Goal: Information Seeking & Learning: Learn about a topic

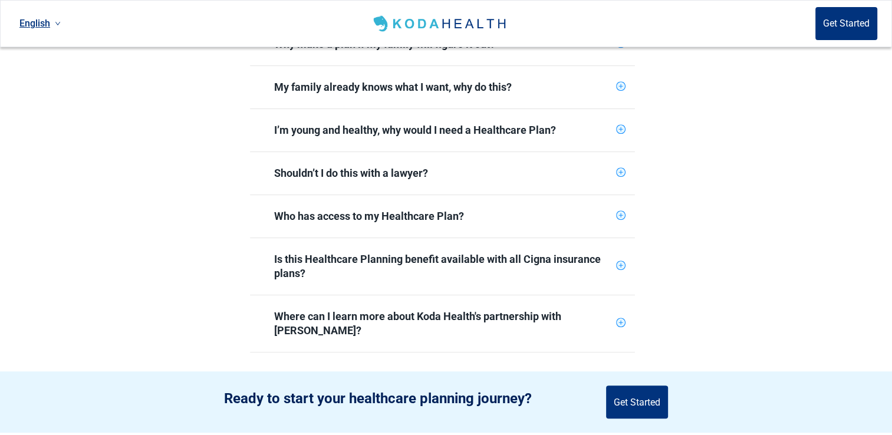
scroll to position [531, 0]
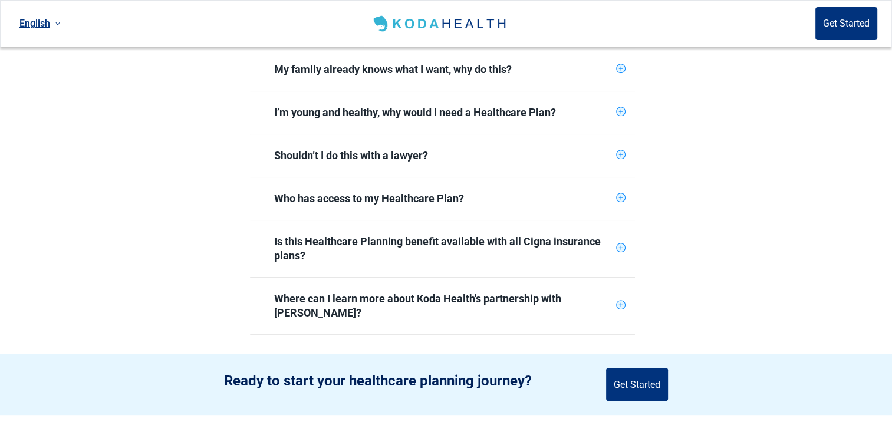
click at [588, 292] on div "Where can I learn more about Koda Health's partnership with [PERSON_NAME]?" at bounding box center [442, 306] width 337 height 28
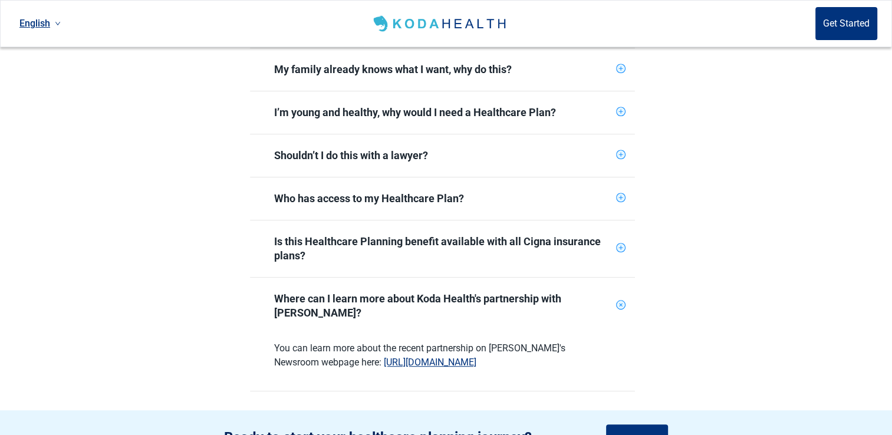
click at [312, 285] on span "Where can I learn more about Koda Health's partnership with [PERSON_NAME]?" at bounding box center [435, 306] width 352 height 42
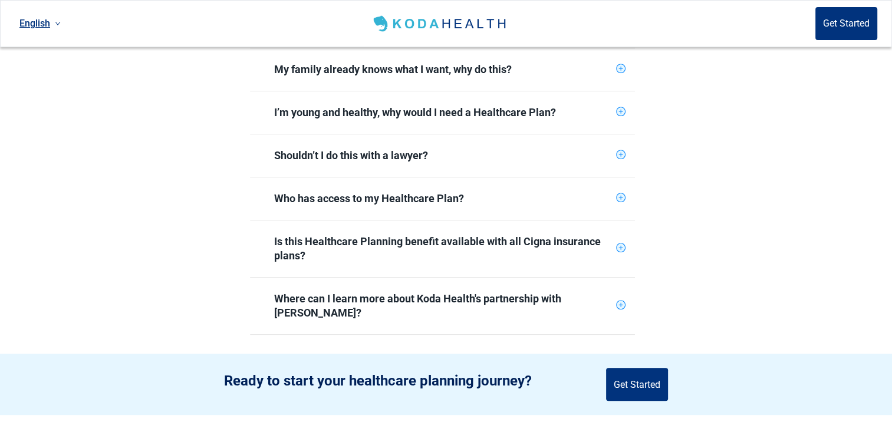
click at [318, 235] on div "Is this Healthcare Planning benefit available with all Cigna insurance plans?" at bounding box center [442, 249] width 337 height 28
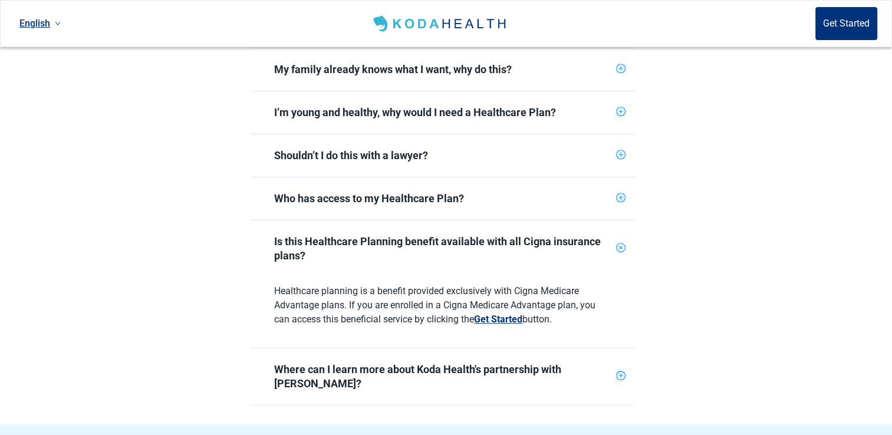
click at [385, 235] on div "Is this Healthcare Planning benefit available with all Cigna insurance plans?" at bounding box center [442, 249] width 337 height 28
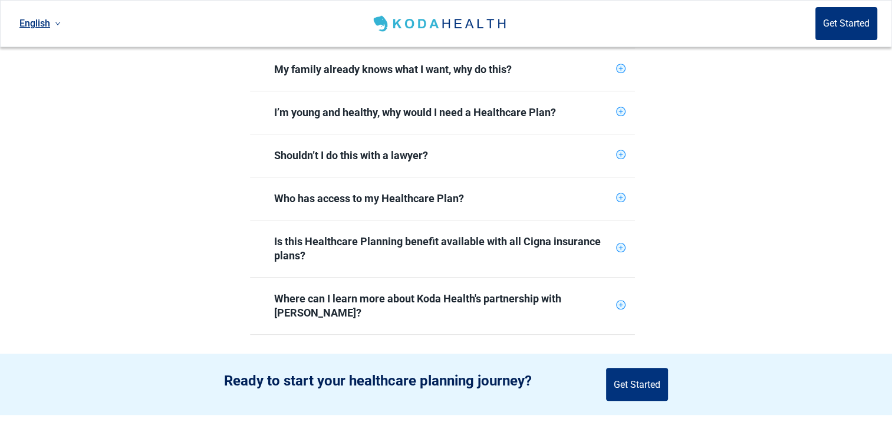
click at [349, 192] on div "Who has access to my Healthcare Plan?" at bounding box center [442, 199] width 337 height 14
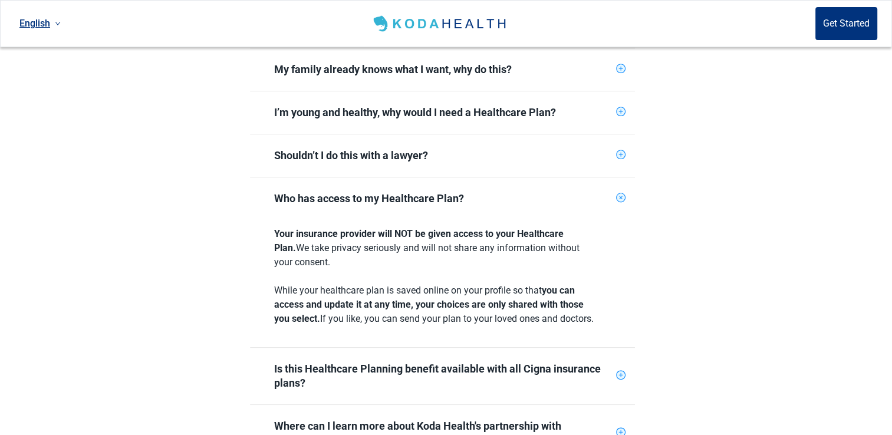
click at [330, 192] on div "Who has access to my Healthcare Plan?" at bounding box center [442, 199] width 337 height 14
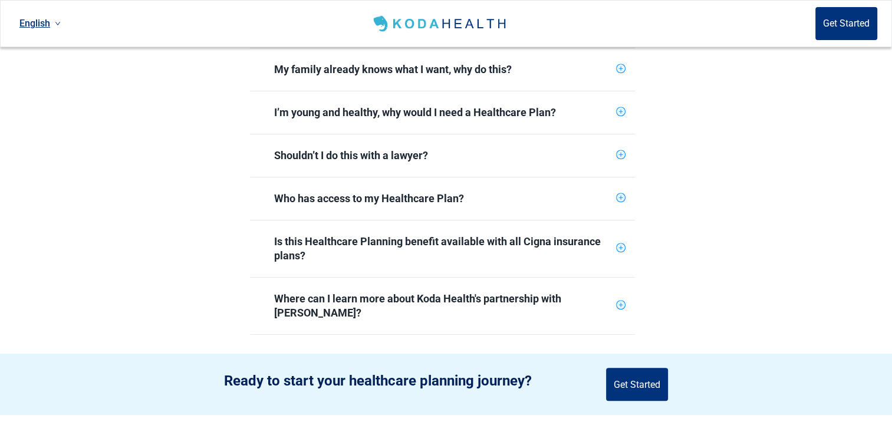
click at [314, 149] on div "Shouldn’t I do this with a lawyer?" at bounding box center [442, 156] width 337 height 14
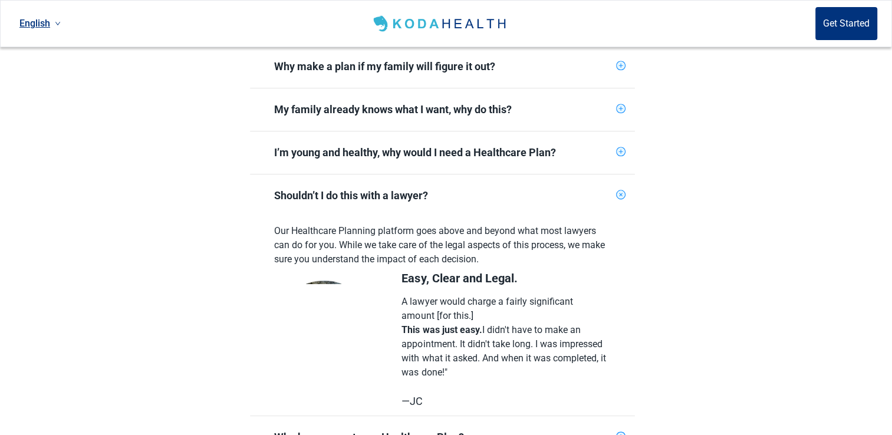
scroll to position [413, 0]
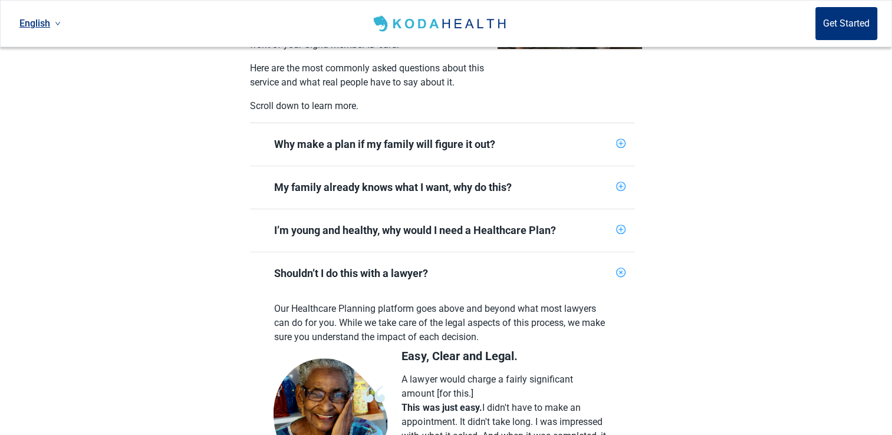
click at [363, 223] on div "I’m young and healthy, why would I need a Healthcare Plan?" at bounding box center [442, 230] width 337 height 14
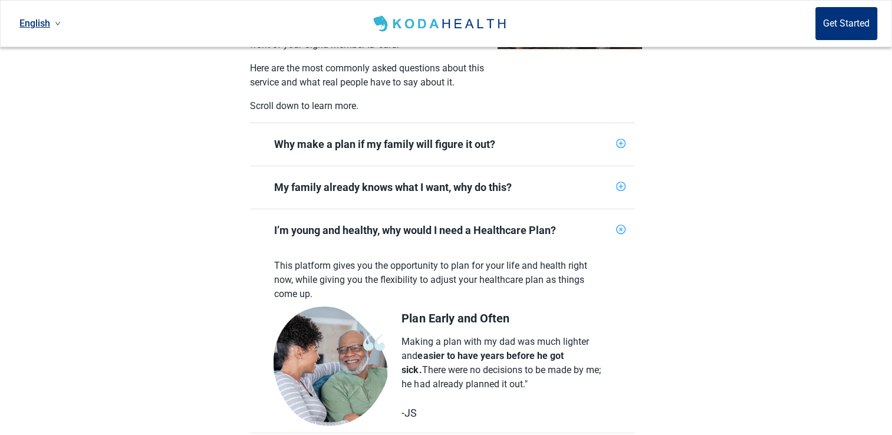
click at [403, 223] on div "I’m young and healthy, why would I need a Healthcare Plan?" at bounding box center [442, 230] width 337 height 14
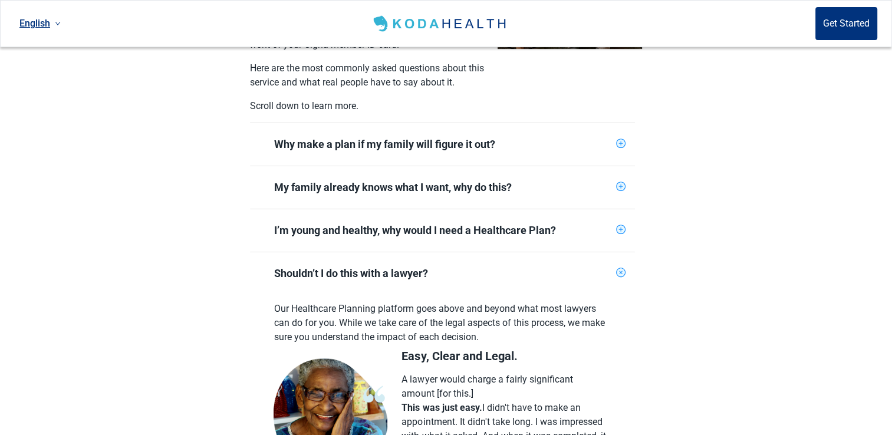
click at [337, 180] on div "My family already knows what I want, why do this?" at bounding box center [442, 187] width 337 height 14
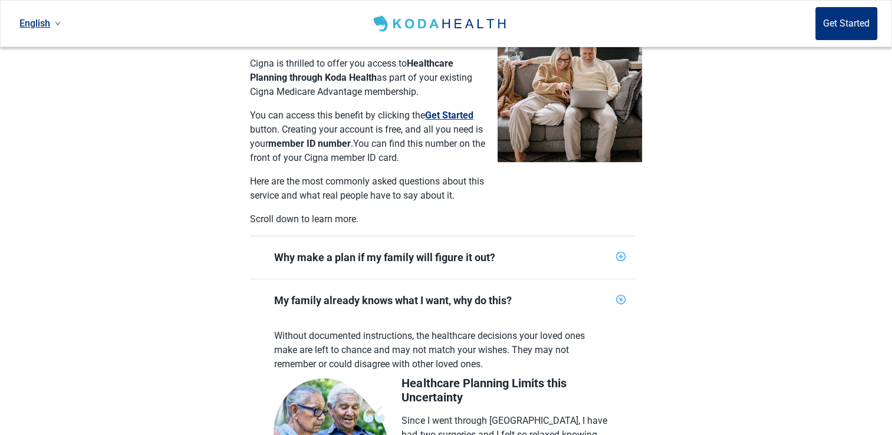
scroll to position [295, 0]
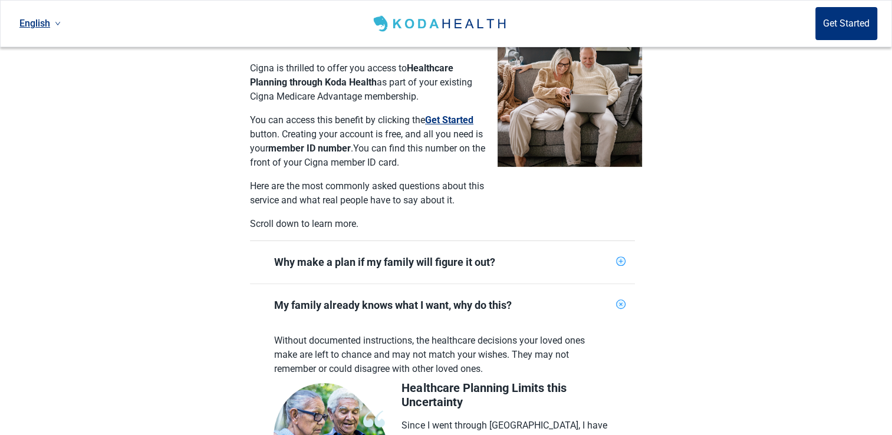
click at [373, 255] on div "Why make a plan if my family will figure it out?" at bounding box center [442, 262] width 337 height 14
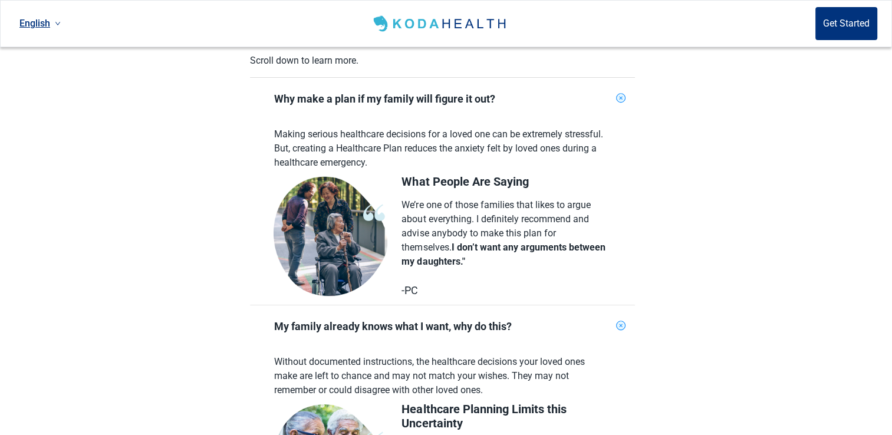
scroll to position [531, 0]
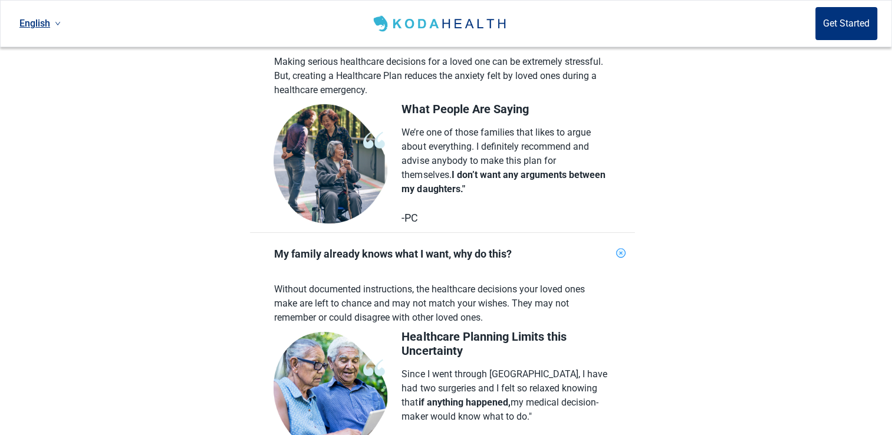
click at [402, 247] on div "My family already knows what I want, why do this?" at bounding box center [442, 254] width 337 height 14
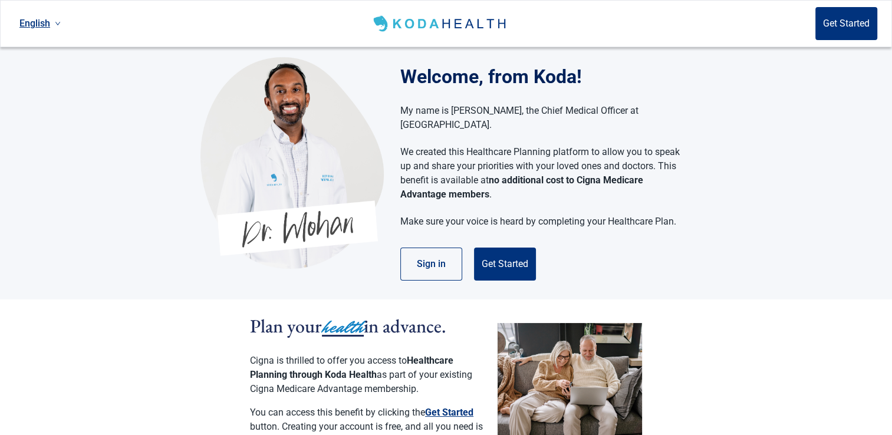
scroll to position [0, 0]
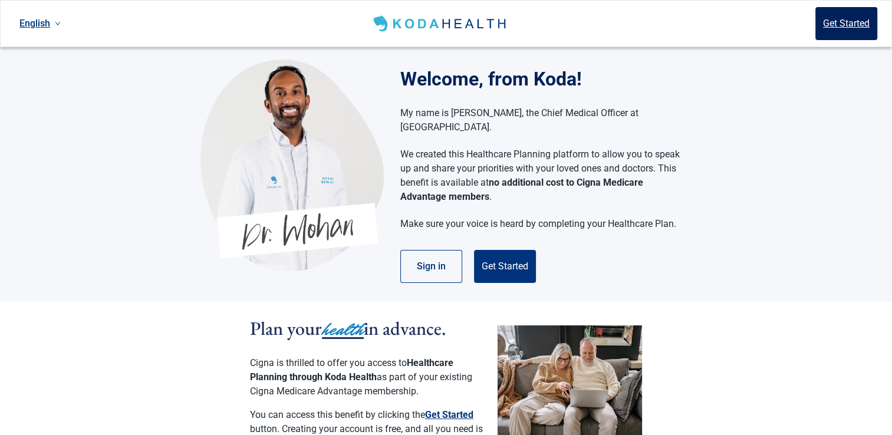
click at [852, 18] on button "Get Started" at bounding box center [847, 23] width 62 height 33
